Goal: Information Seeking & Learning: Find specific page/section

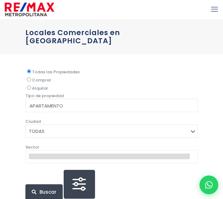
select select
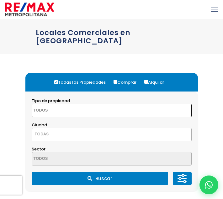
click at [57, 107] on textarea "Search" at bounding box center [58, 110] width 53 height 13
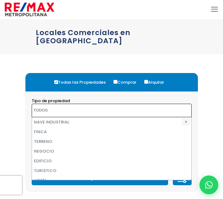
scroll to position [33, 0]
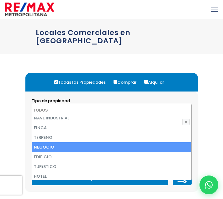
click at [55, 142] on li "NEGOCIO" at bounding box center [111, 147] width 159 height 10
select select "office"
click at [68, 142] on li "NEGOCIO" at bounding box center [111, 147] width 159 height 10
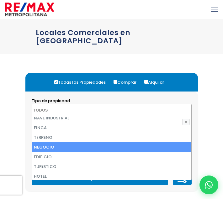
select select "office"
click at [68, 142] on li "NEGOCIO" at bounding box center [111, 147] width 159 height 10
select select "office"
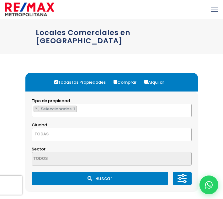
click at [55, 130] on span "TODAS" at bounding box center [111, 134] width 159 height 9
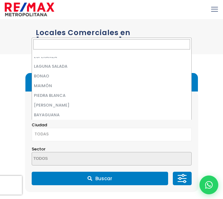
scroll to position [1531, 0]
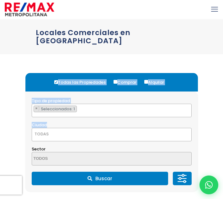
drag, startPoint x: 205, startPoint y: 138, endPoint x: 88, endPoint y: 110, distance: 120.2
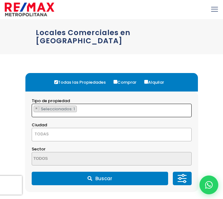
drag, startPoint x: 88, startPoint y: 110, endPoint x: 74, endPoint y: 102, distance: 16.1
click at [74, 106] on span "Seleccionados: 1" at bounding box center [58, 109] width 36 height 6
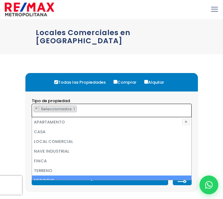
scroll to position [39, 0]
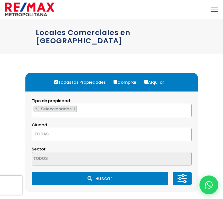
click at [78, 130] on span "TODAS" at bounding box center [111, 134] width 159 height 9
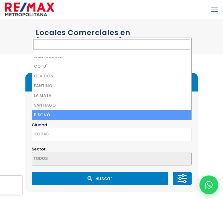
scroll to position [1152, 0]
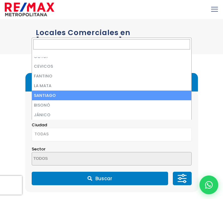
select select "120"
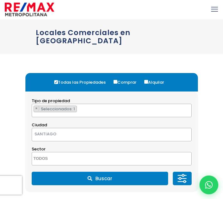
click at [54, 156] on textarea "Search" at bounding box center [58, 158] width 53 height 13
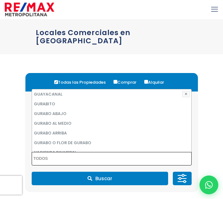
scroll to position [1283, 0]
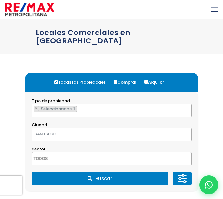
click at [108, 172] on button "Buscar" at bounding box center [100, 178] width 136 height 13
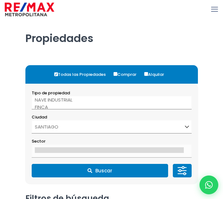
select select "120"
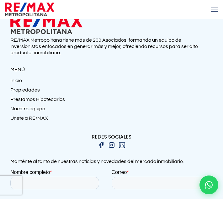
scroll to position [45, 0]
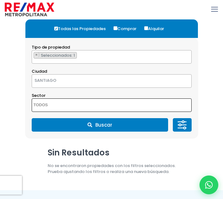
click at [67, 107] on textarea "Search" at bounding box center [58, 105] width 53 height 13
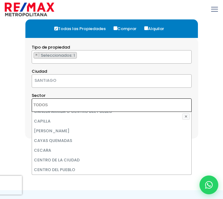
scroll to position [375, 0]
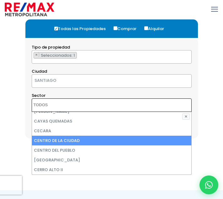
select select "9688"
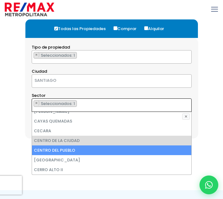
click at [210, 146] on div at bounding box center [111, 81] width 223 height 217
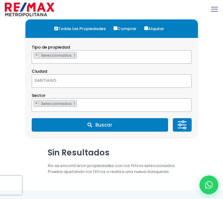
click at [124, 123] on button "Buscar" at bounding box center [100, 124] width 136 height 13
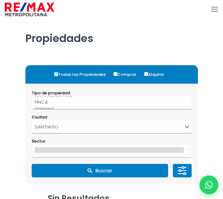
select select "120"
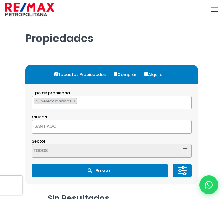
scroll to position [296, 0]
select select "9688"
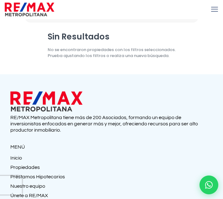
scroll to position [158, 0]
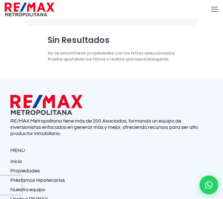
drag, startPoint x: 163, startPoint y: 151, endPoint x: 170, endPoint y: 145, distance: 8.8
click at [163, 151] on p "MENÚ" at bounding box center [111, 151] width 202 height 6
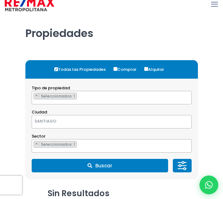
scroll to position [0, 0]
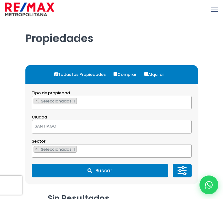
click at [181, 172] on icon at bounding box center [182, 170] width 13 height 19
